Goal: Find specific page/section: Find specific page/section

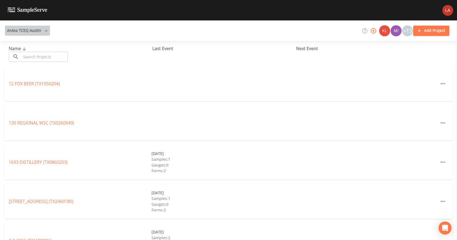
click at [41, 33] on button "Antea TCEQ Austin" at bounding box center [27, 31] width 45 height 10
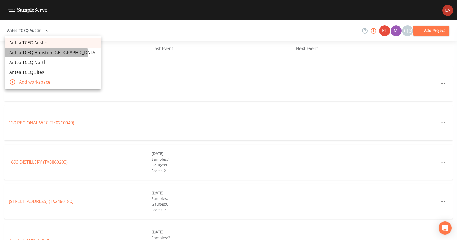
click at [46, 56] on link "Antea TCEQ Houston [GEOGRAPHIC_DATA]" at bounding box center [53, 53] width 96 height 10
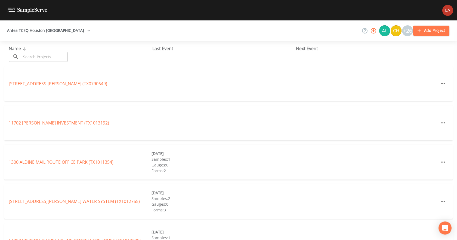
click at [185, 25] on div "Antea TCEQ Houston [GEOGRAPHIC_DATA] +26 Add Project" at bounding box center [228, 30] width 457 height 20
click at [47, 57] on input "text" at bounding box center [44, 57] width 47 height 10
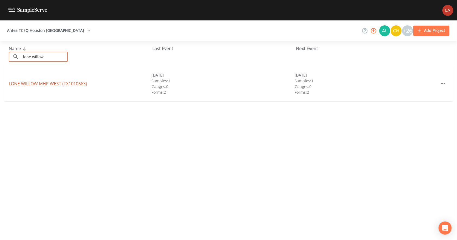
type input "lone willow"
click at [40, 85] on link "[GEOGRAPHIC_DATA] (TX1010663)" at bounding box center [48, 84] width 78 height 6
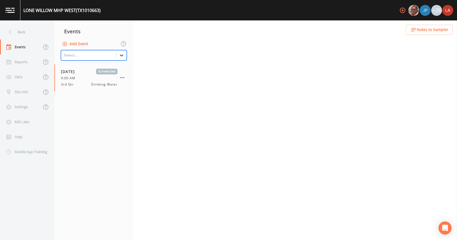
click at [122, 56] on icon at bounding box center [121, 55] width 5 height 5
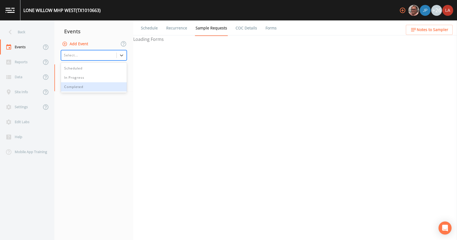
click at [82, 85] on div "Completed" at bounding box center [94, 86] width 66 height 9
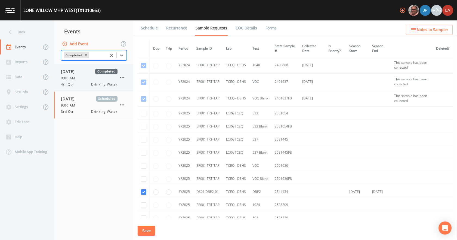
click at [75, 77] on span "9:00 AM" at bounding box center [70, 78] width 18 height 5
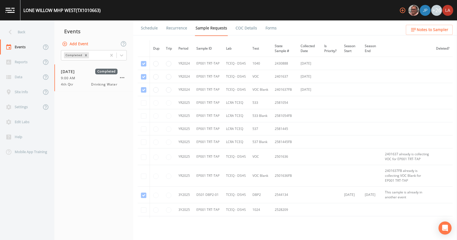
click at [265, 32] on link "Forms" at bounding box center [271, 27] width 13 height 15
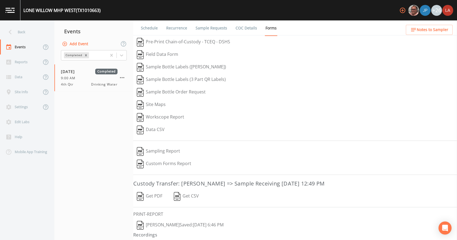
click at [163, 224] on button "[PERSON_NAME]  Saved: [DATE] 6:46 PM" at bounding box center [180, 225] width 94 height 13
click at [122, 56] on icon at bounding box center [121, 55] width 5 height 5
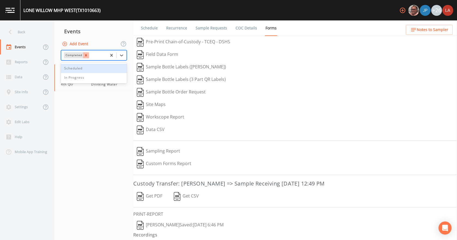
click at [88, 56] on div "Remove Completed" at bounding box center [86, 55] width 6 height 6
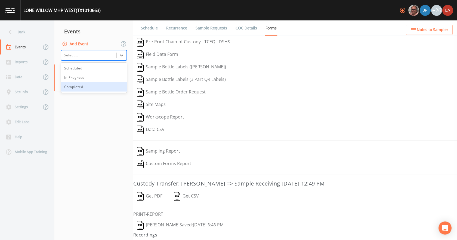
click at [84, 109] on nav "Events Add Event option Completed, deselected. 3 results available. Use Up and …" at bounding box center [93, 129] width 79 height 219
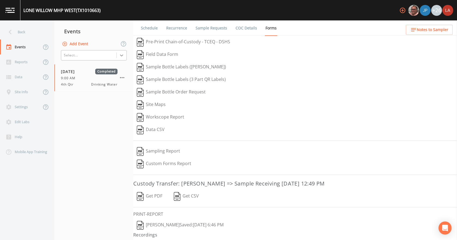
click at [122, 54] on icon at bounding box center [121, 55] width 5 height 5
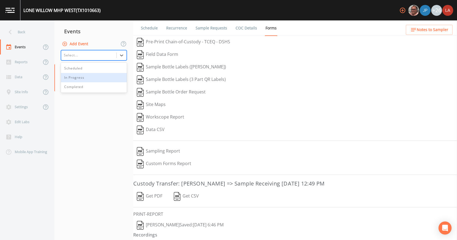
click at [76, 80] on div "In Progress" at bounding box center [94, 77] width 66 height 9
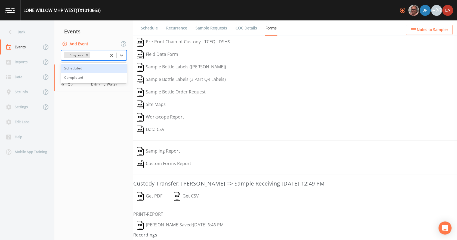
drag, startPoint x: 122, startPoint y: 53, endPoint x: 98, endPoint y: 70, distance: 28.9
click at [122, 54] on icon at bounding box center [121, 55] width 5 height 5
click at [86, 79] on div "Completed" at bounding box center [94, 77] width 66 height 9
click at [124, 61] on div at bounding box center [122, 58] width 10 height 10
click at [82, 71] on div "Scheduled" at bounding box center [94, 73] width 66 height 9
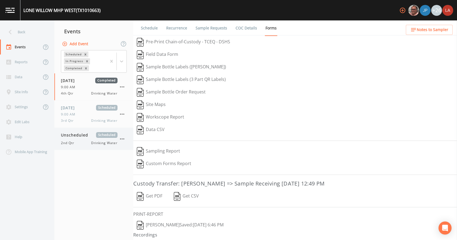
click at [79, 134] on span "Unscheduled" at bounding box center [76, 135] width 31 height 6
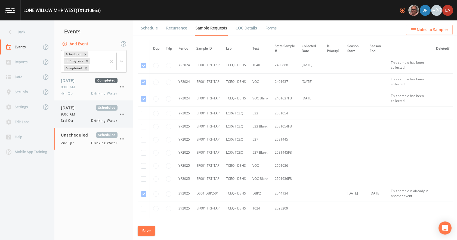
click at [90, 115] on div "9:00 AM" at bounding box center [89, 114] width 57 height 5
click at [150, 27] on link "Schedule" at bounding box center [149, 27] width 18 height 15
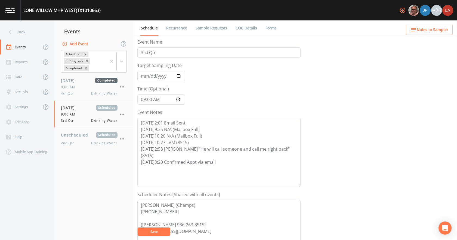
click at [171, 24] on link "Recurrence" at bounding box center [176, 27] width 23 height 15
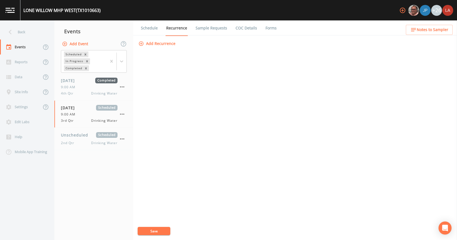
click at [149, 26] on link "Schedule" at bounding box center [149, 27] width 18 height 15
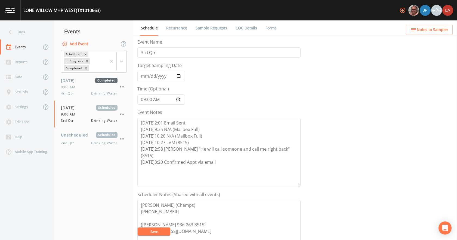
click at [182, 29] on link "Recurrence" at bounding box center [176, 27] width 23 height 15
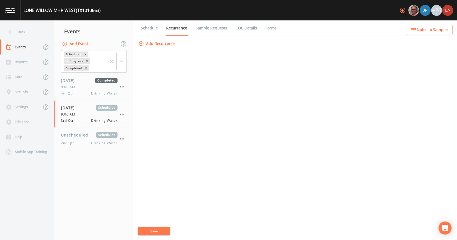
click at [214, 28] on link "Sample Requests" at bounding box center [211, 27] width 33 height 15
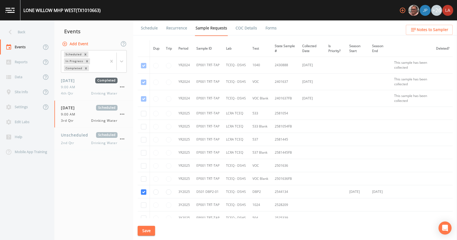
click at [239, 28] on link "COC Details" at bounding box center [246, 27] width 23 height 15
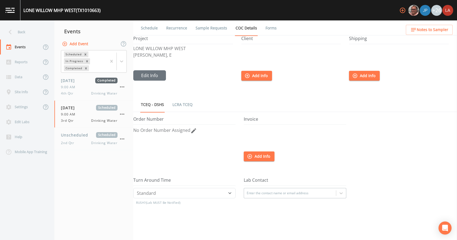
click at [272, 25] on link "Forms" at bounding box center [271, 27] width 13 height 15
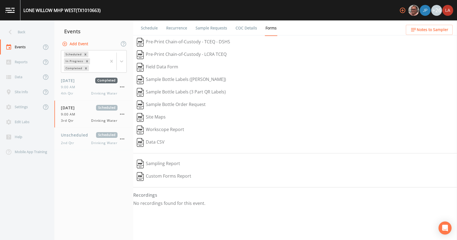
click at [144, 27] on link "Schedule" at bounding box center [149, 27] width 18 height 15
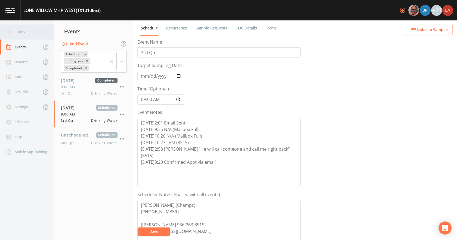
click at [25, 30] on div "Back" at bounding box center [24, 31] width 49 height 15
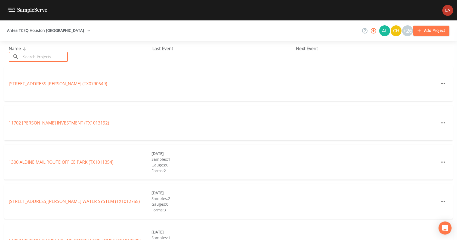
click at [44, 60] on input "text" at bounding box center [44, 57] width 47 height 10
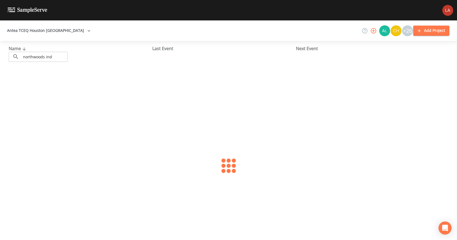
click at [80, 78] on div at bounding box center [228, 165] width 457 height 199
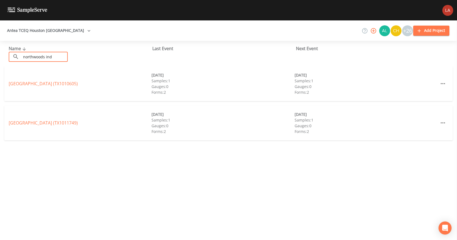
drag, startPoint x: 21, startPoint y: 53, endPoint x: 0, endPoint y: 51, distance: 21.0
click at [0, 51] on div "Name ​ northwoods ind ​ Last Event Next Event" at bounding box center [228, 53] width 457 height 25
type input "cuntry"
